Goal: Browse casually

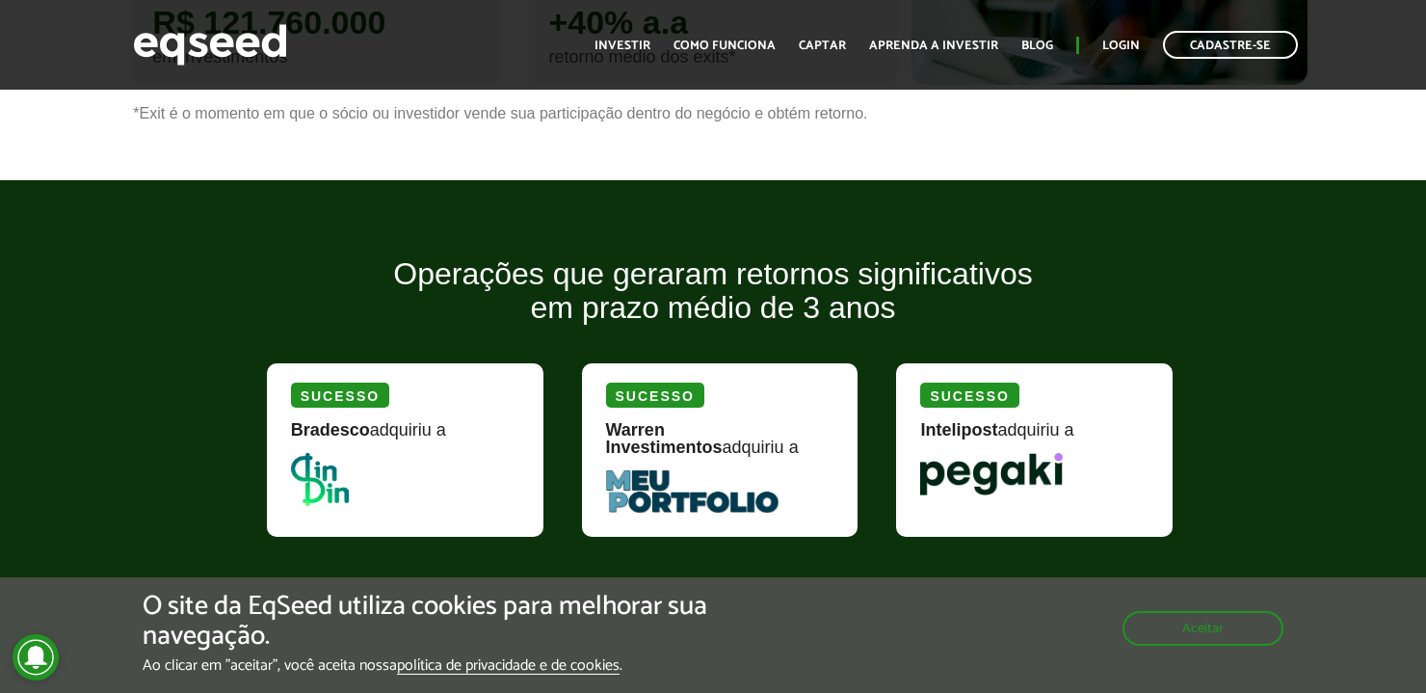
scroll to position [2153, 0]
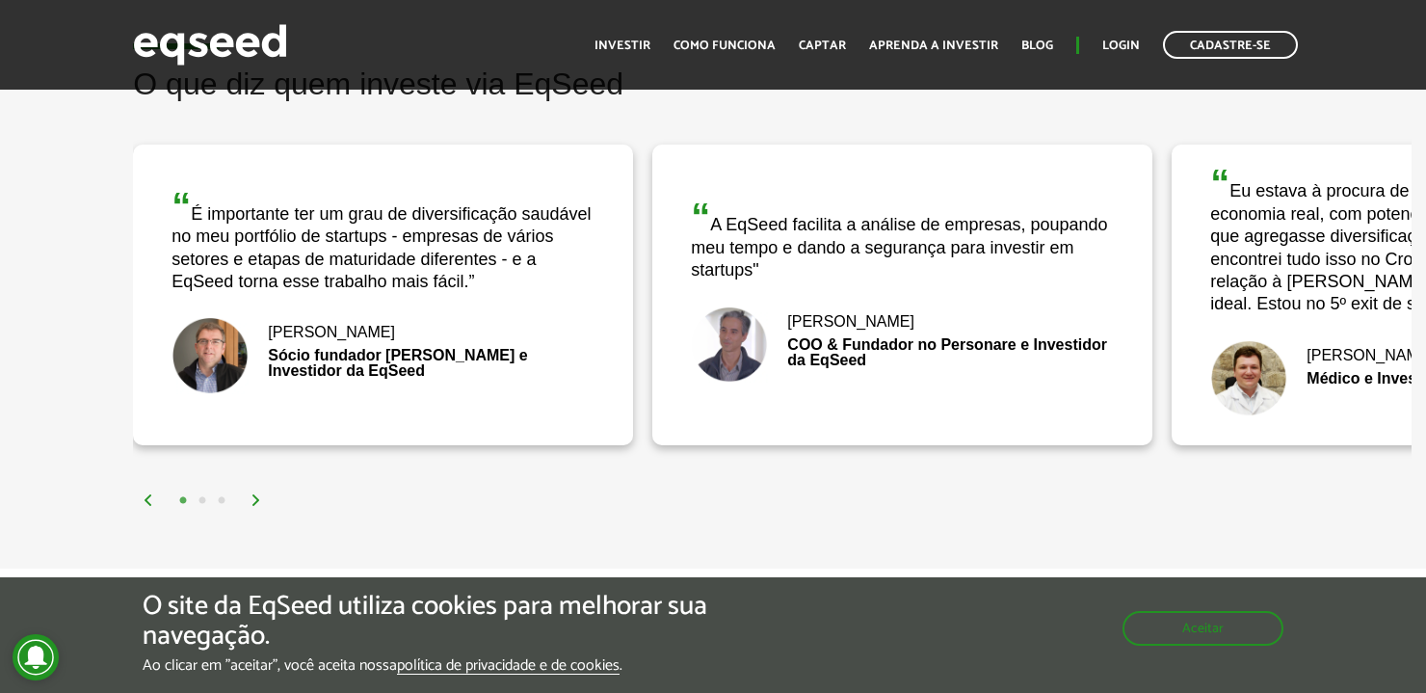
scroll to position [3061, 0]
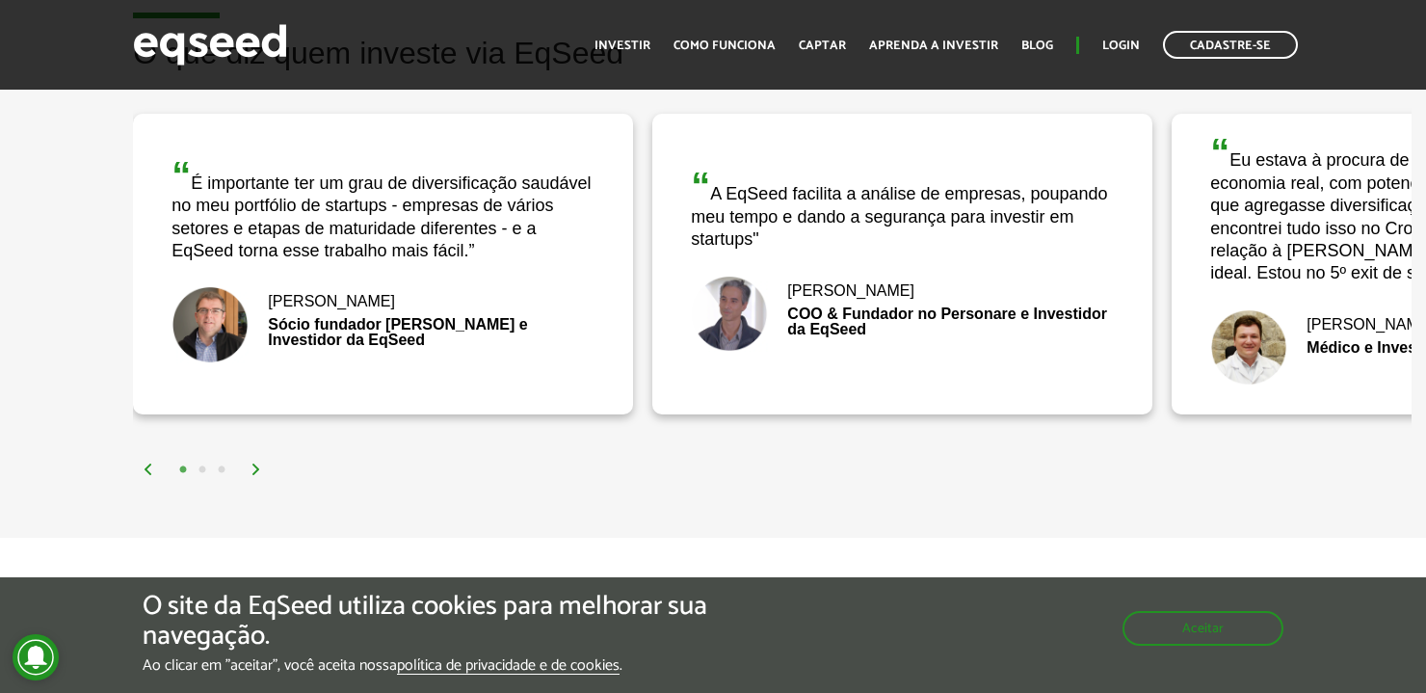
click at [258, 466] on img at bounding box center [257, 470] width 12 height 12
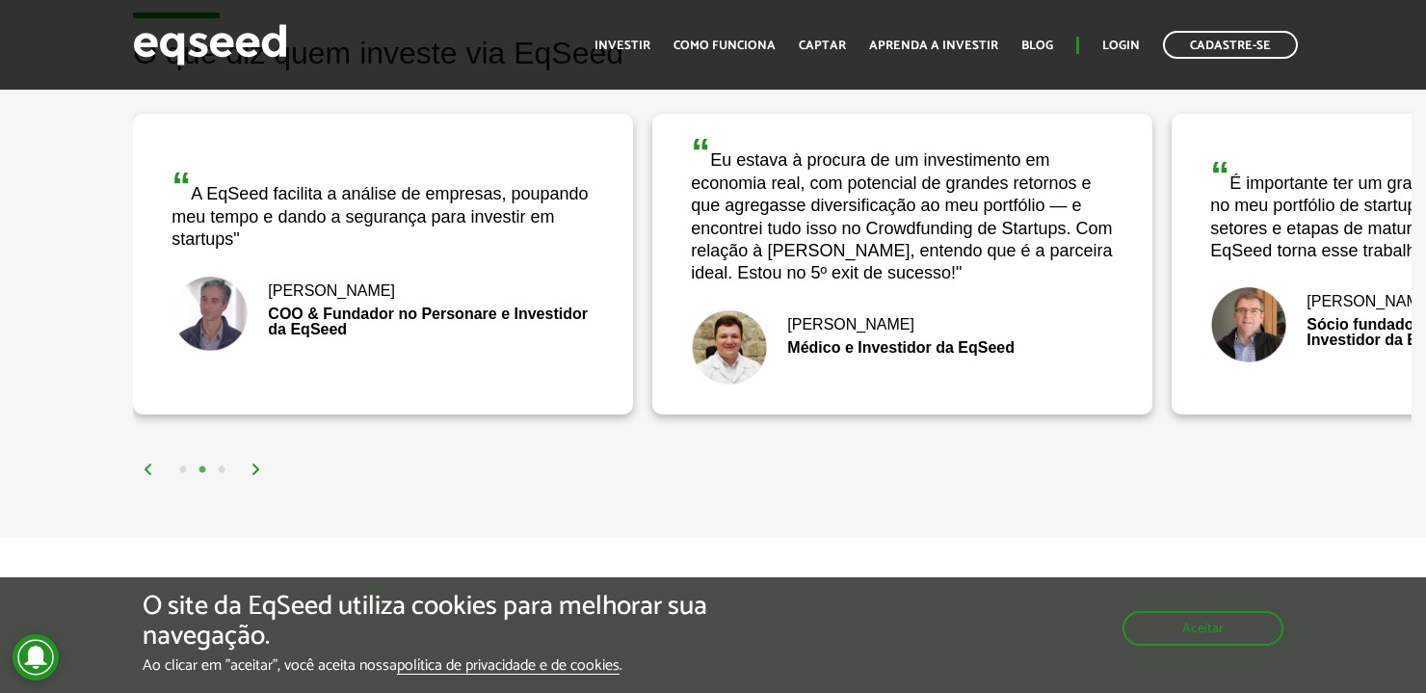
click at [258, 467] on img at bounding box center [257, 470] width 12 height 12
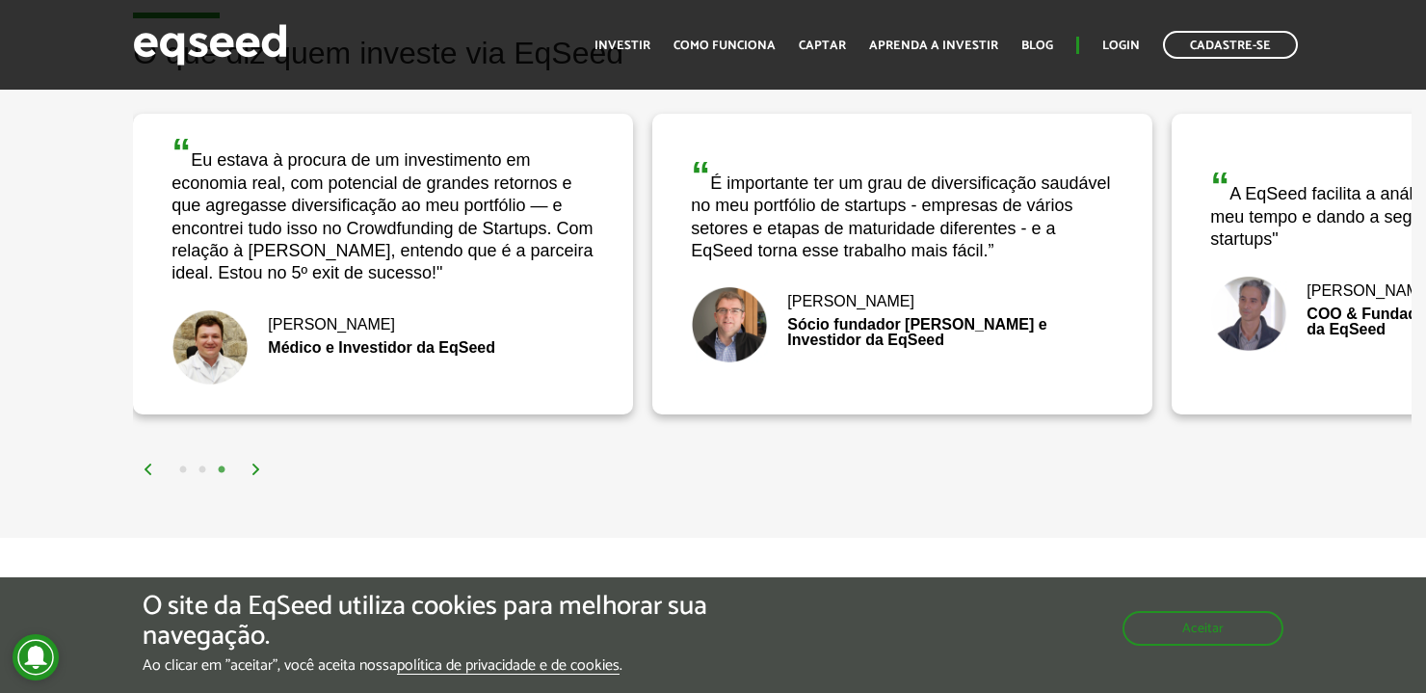
click at [258, 467] on img at bounding box center [257, 470] width 12 height 12
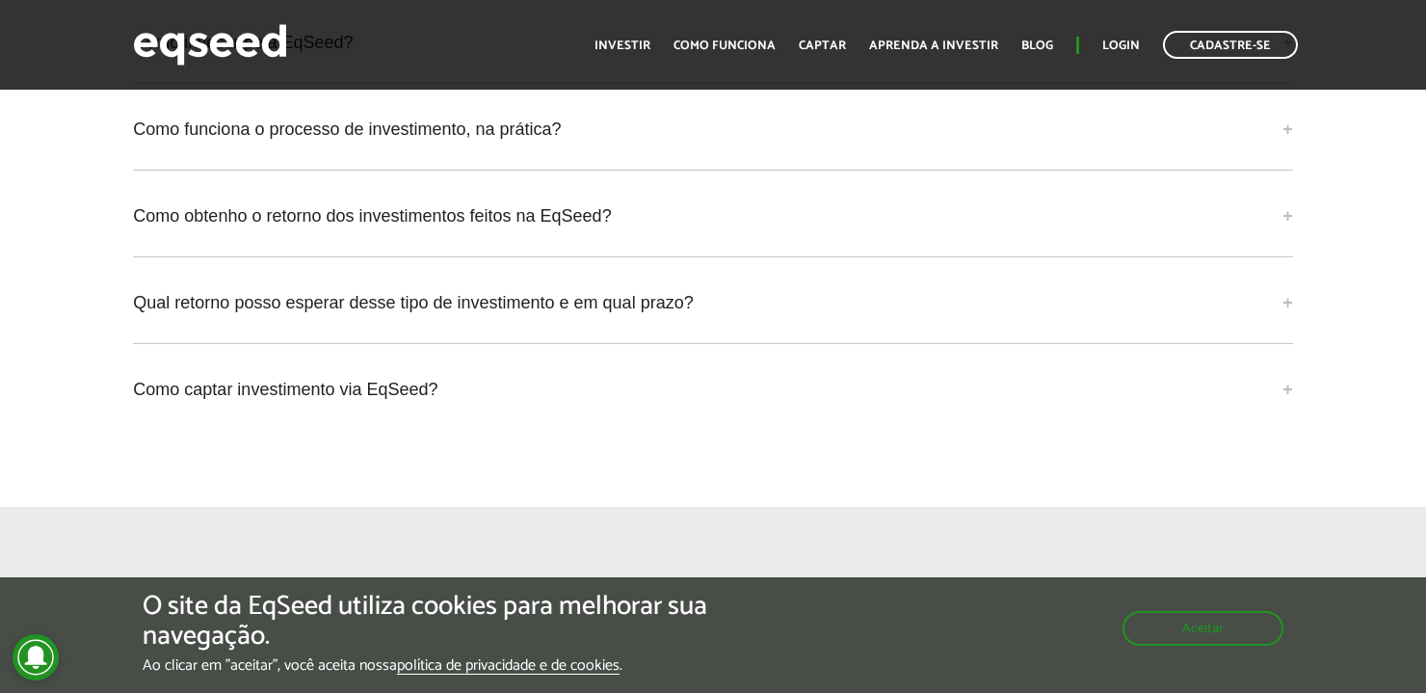
scroll to position [4960, 0]
